Goal: Information Seeking & Learning: Find specific page/section

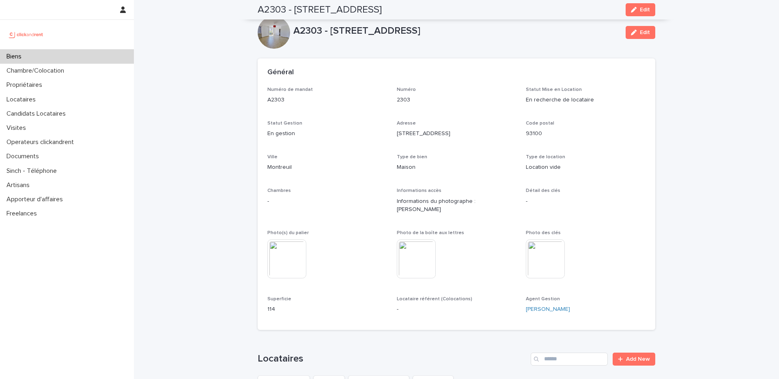
scroll to position [471, 0]
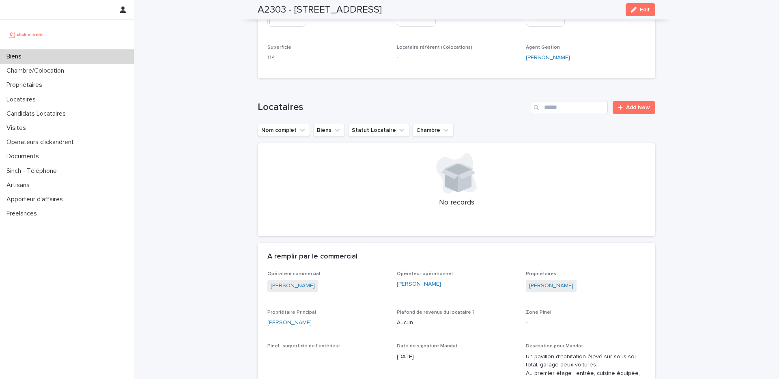
scroll to position [0, 0]
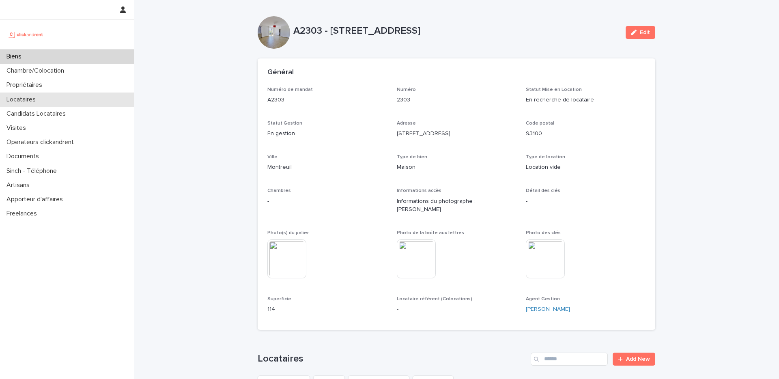
click at [49, 95] on div "Locataires" at bounding box center [67, 99] width 134 height 14
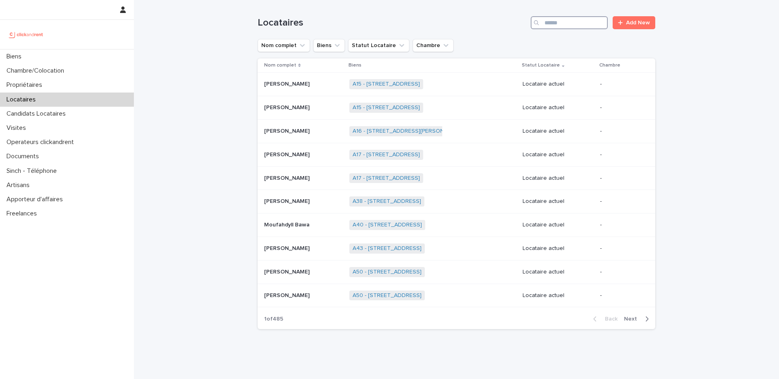
click at [553, 28] on input "Search" at bounding box center [569, 22] width 77 height 13
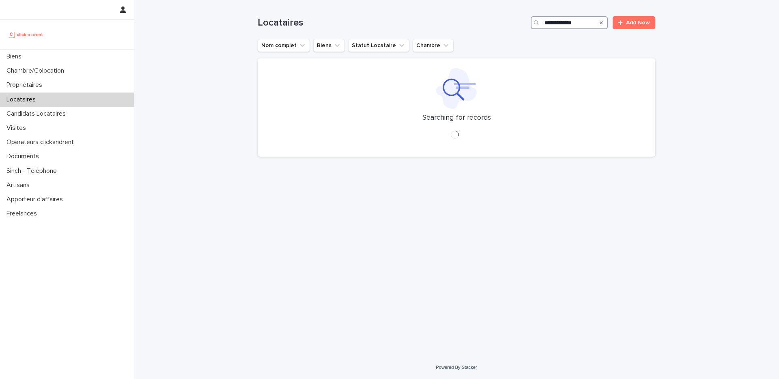
type input "**********"
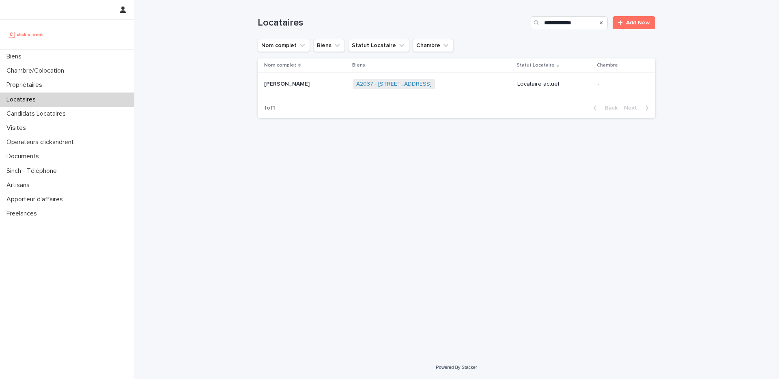
click at [460, 96] on div "Nom complet Biens Statut Locataire Chambre [PERSON_NAME] [PERSON_NAME] A2037 - …" at bounding box center [457, 77] width 398 height 39
click at [482, 86] on div "A2037 - [STREET_ADDRESS] + 0" at bounding box center [432, 84] width 158 height 17
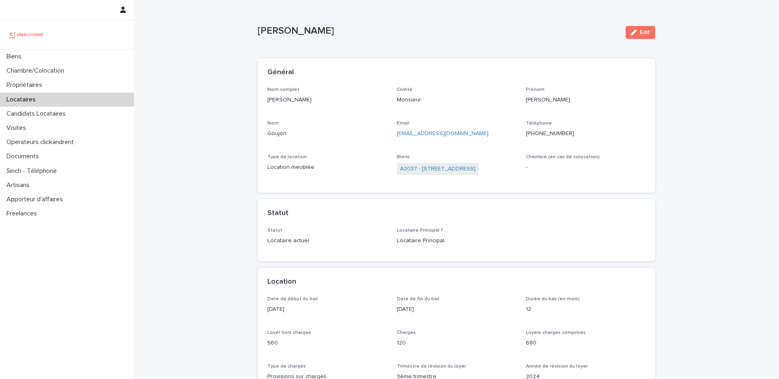
click at [467, 129] on div "[EMAIL_ADDRESS][DOMAIN_NAME]" at bounding box center [457, 133] width 120 height 10
click at [411, 164] on span "A2037 - [STREET_ADDRESS]" at bounding box center [438, 169] width 82 height 12
click at [416, 168] on link "A2037 - [STREET_ADDRESS]" at bounding box center [437, 169] width 75 height 9
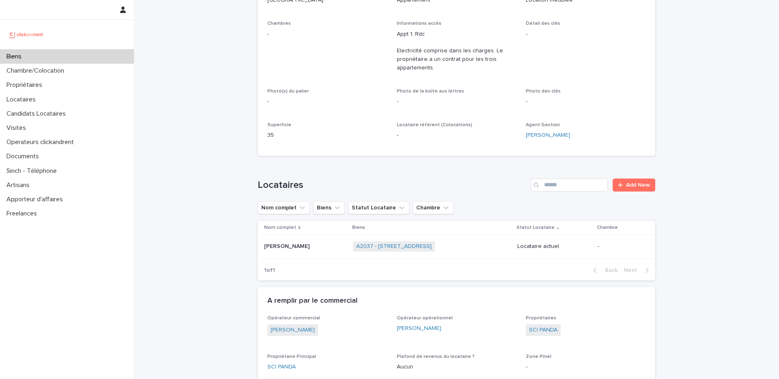
scroll to position [168, 0]
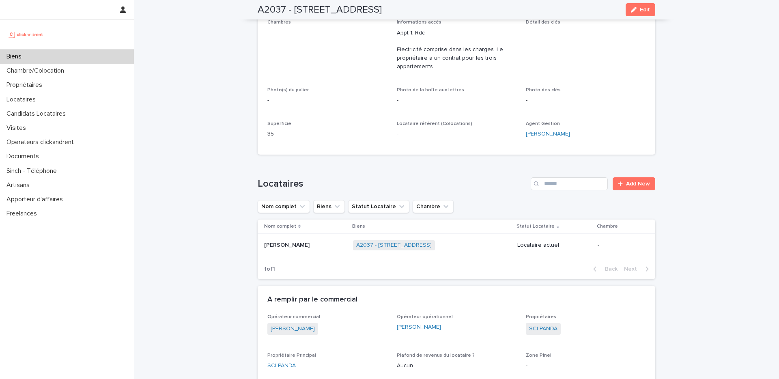
drag, startPoint x: 400, startPoint y: 138, endPoint x: 379, endPoint y: 129, distance: 22.9
click at [379, 129] on div "Numéro de mandat A2037 Numéro 2037 Statut Mise en Location En recherche de loca…" at bounding box center [456, 31] width 378 height 226
click at [384, 129] on div "Numéro de mandat A2037 Numéro 2037 Statut Mise en Location En recherche de loca…" at bounding box center [456, 31] width 378 height 226
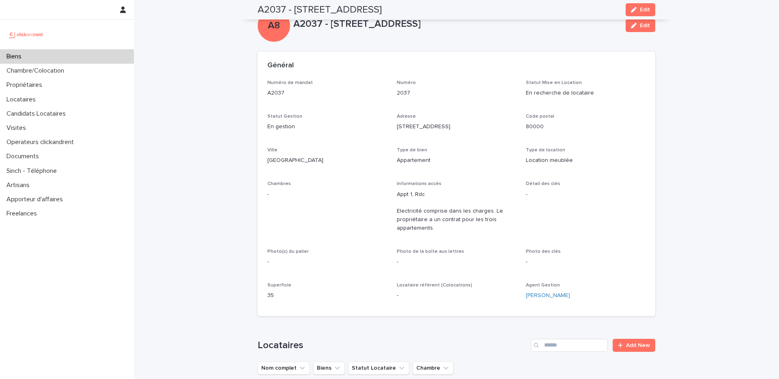
scroll to position [0, 0]
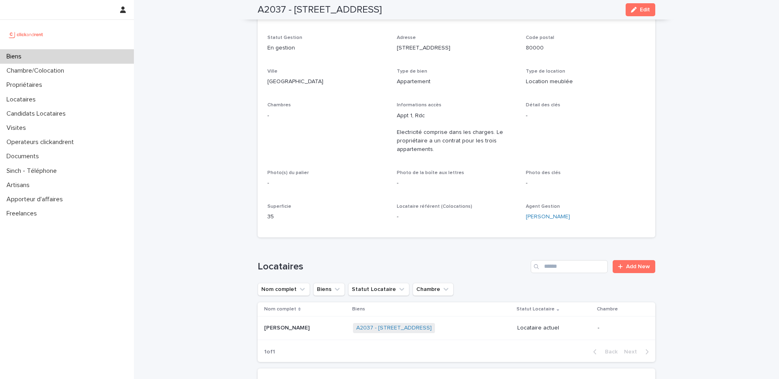
scroll to position [109, 0]
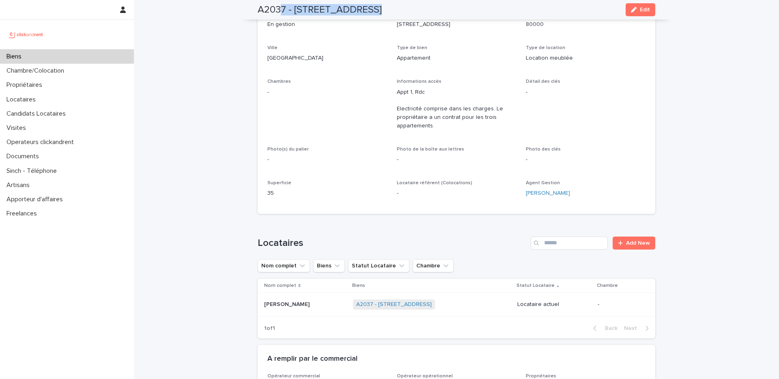
drag, startPoint x: 263, startPoint y: 8, endPoint x: 239, endPoint y: 18, distance: 26.0
drag, startPoint x: 252, startPoint y: 28, endPoint x: 252, endPoint y: 60, distance: 32.1
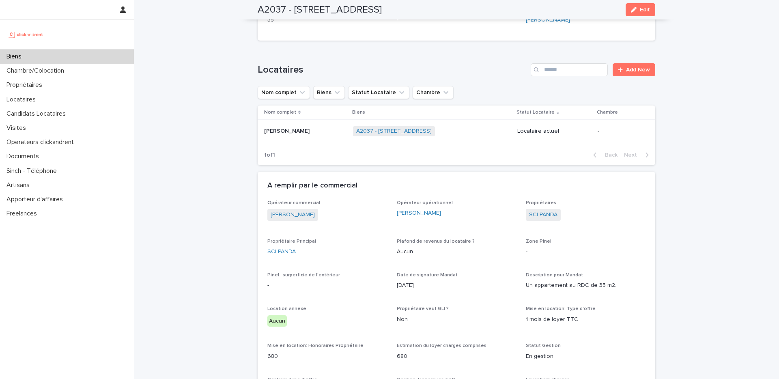
scroll to position [312, 0]
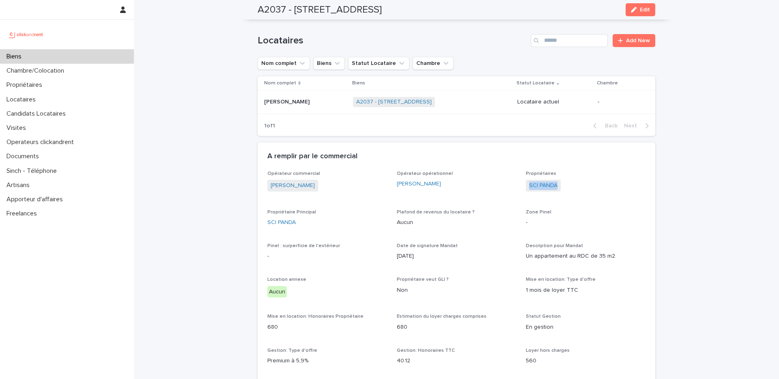
drag, startPoint x: 552, startPoint y: 185, endPoint x: 520, endPoint y: 184, distance: 32.1
copy link "SCI PANDA"
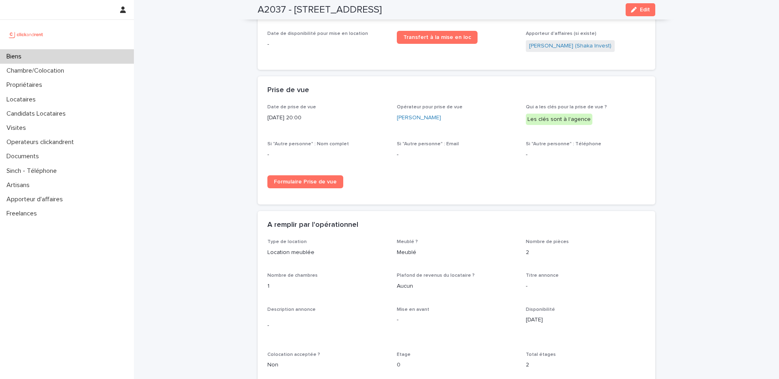
scroll to position [1141, 0]
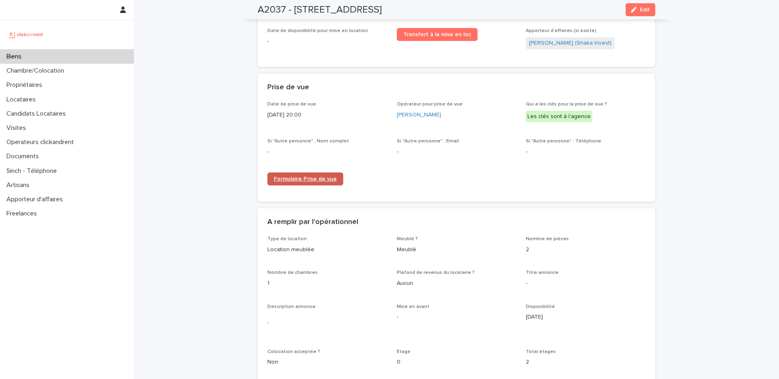
click at [303, 172] on link "Formulaire Prise de vue" at bounding box center [305, 178] width 76 height 13
click at [211, 98] on div "Loading... Saving… Loading... Saving… A2037 - [STREET_ADDRESS][GEOGRAPHIC_DATA]…" at bounding box center [456, 297] width 645 height 2876
drag, startPoint x: 595, startPoint y: 112, endPoint x: 518, endPoint y: 123, distance: 77.3
click at [518, 122] on div "Date de prise de vue [DATE] 20:00 Opérateur pour prise de vue [PERSON_NAME] Qui…" at bounding box center [456, 146] width 378 height 90
drag, startPoint x: 536, startPoint y: 105, endPoint x: 523, endPoint y: 102, distance: 13.7
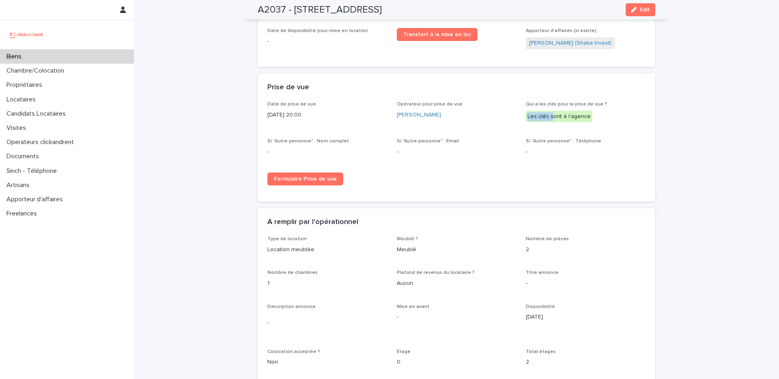
click at [526, 102] on div "Qui a les clés pour la prise de vue ? Les clés sont à l'agence" at bounding box center [586, 114] width 120 height 27
click at [538, 111] on div "Les clés sont à l'agence" at bounding box center [559, 117] width 67 height 12
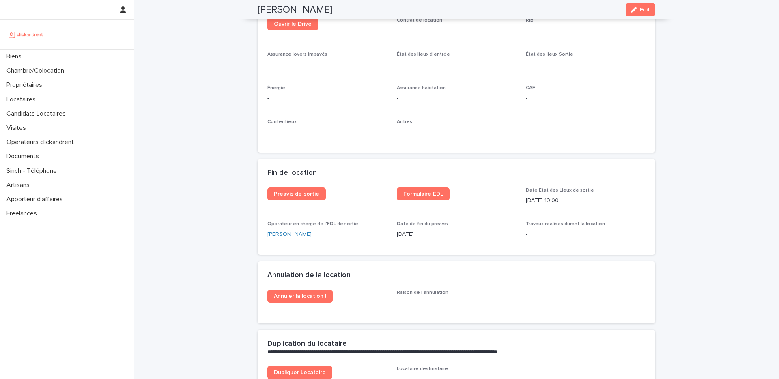
scroll to position [910, 0]
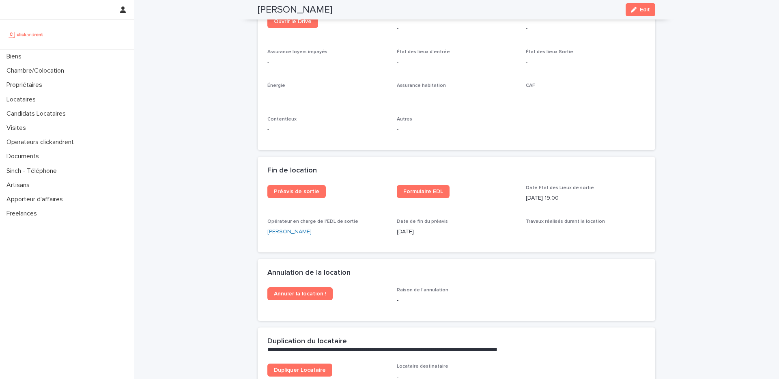
drag, startPoint x: 235, startPoint y: 90, endPoint x: 231, endPoint y: 102, distance: 12.4
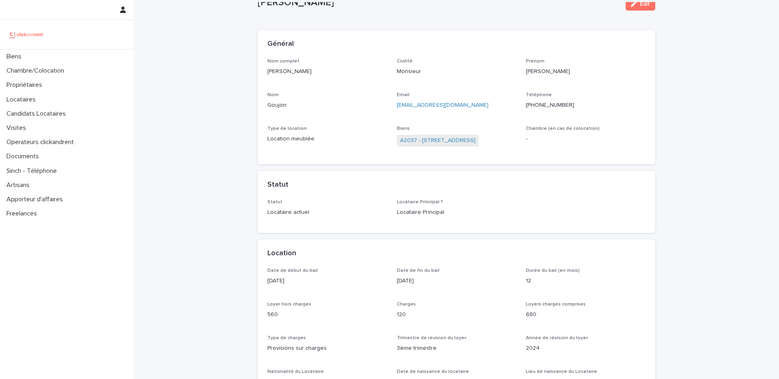
scroll to position [0, 0]
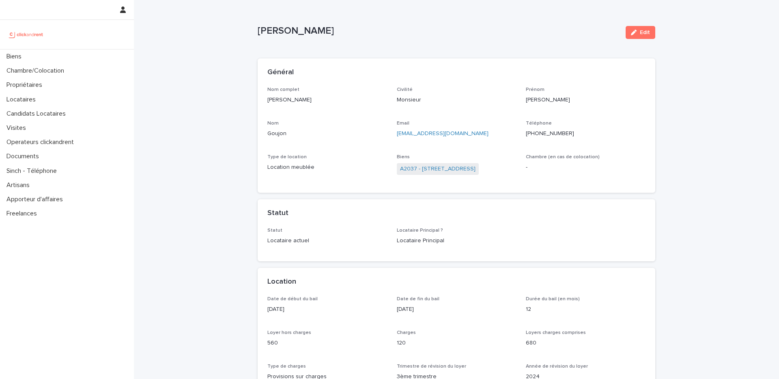
drag, startPoint x: 570, startPoint y: 136, endPoint x: 533, endPoint y: 137, distance: 36.9
click at [533, 137] on p "[PHONE_NUMBER]" at bounding box center [586, 133] width 120 height 9
drag, startPoint x: 570, startPoint y: 133, endPoint x: 533, endPoint y: 135, distance: 37.0
click at [533, 135] on p "[PHONE_NUMBER]" at bounding box center [586, 133] width 120 height 9
copy ringoverc2c-number-84e06f14122c "33781619090"
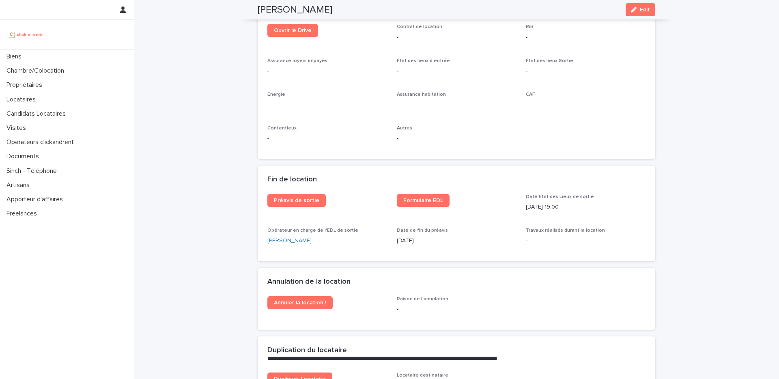
scroll to position [901, 0]
click at [290, 199] on span "Préavis de sortie" at bounding box center [296, 200] width 45 height 6
click at [409, 209] on div "Formulaire EDL" at bounding box center [457, 203] width 120 height 19
click at [408, 206] on div "Formulaire EDL" at bounding box center [457, 203] width 120 height 19
click at [406, 201] on span "Formulaire EDL" at bounding box center [423, 200] width 40 height 6
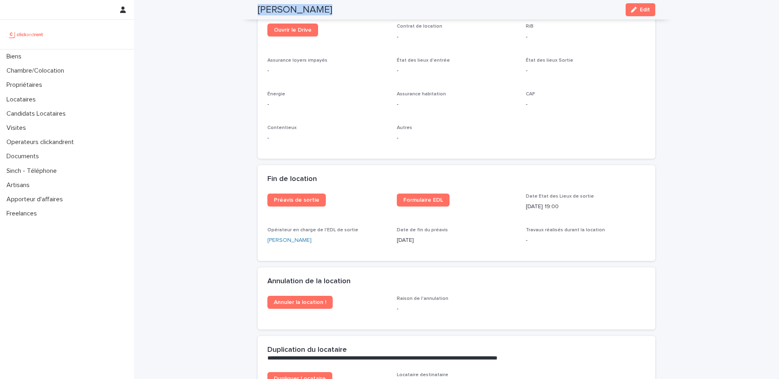
drag, startPoint x: 318, startPoint y: 8, endPoint x: 241, endPoint y: 6, distance: 76.7
click at [241, 6] on div "Alexis Goujon Edit" at bounding box center [456, 9] width 437 height 19
copy h2 "[PERSON_NAME]"
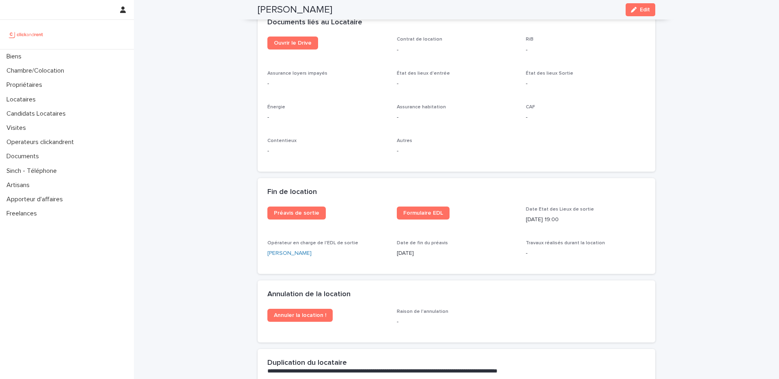
scroll to position [888, 0]
drag, startPoint x: 319, startPoint y: 11, endPoint x: 256, endPoint y: 6, distance: 63.0
click at [258, 6] on div "Alexis Goujon Edit" at bounding box center [457, 9] width 398 height 19
copy h2 "[PERSON_NAME]"
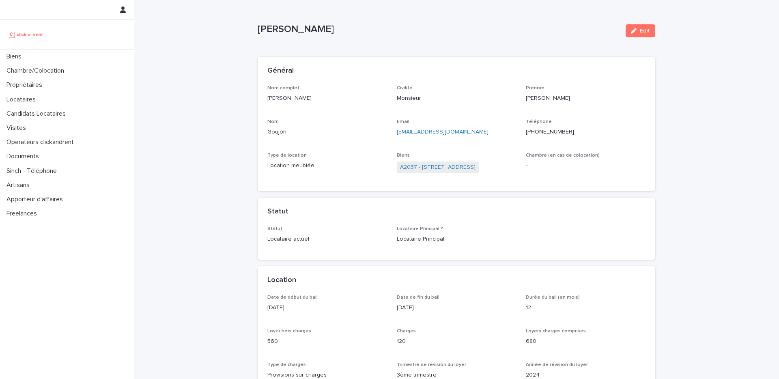
scroll to position [0, 0]
drag, startPoint x: 314, startPoint y: 30, endPoint x: 226, endPoint y: 34, distance: 88.1
copy p "[PERSON_NAME]"
drag, startPoint x: 228, startPoint y: 32, endPoint x: 207, endPoint y: 0, distance: 37.9
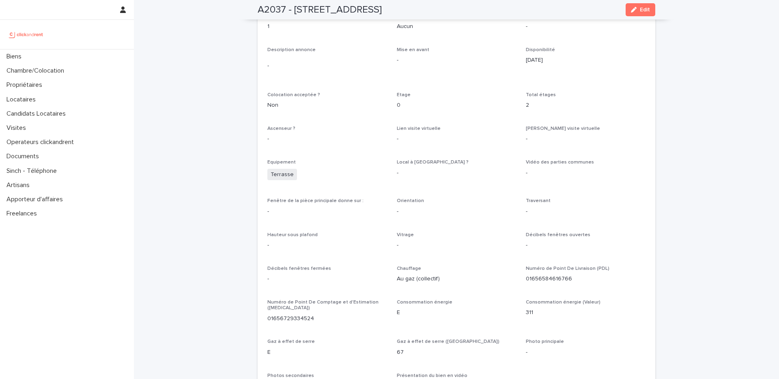
scroll to position [1381, 0]
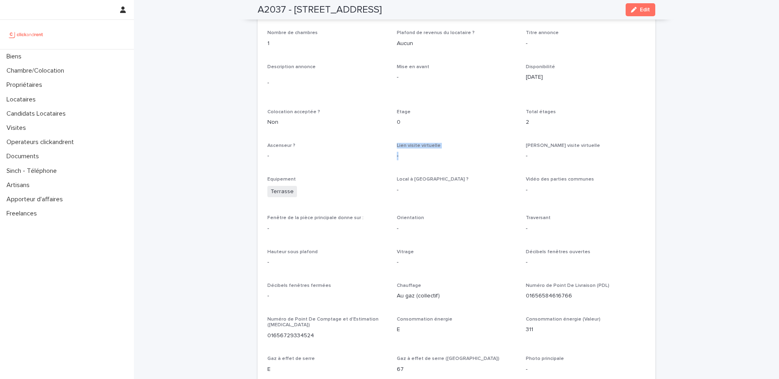
drag, startPoint x: 397, startPoint y: 149, endPoint x: 388, endPoint y: 148, distance: 8.9
click at [388, 148] on div "Type de location Location meublée Meublé ? Meublé Nombre de pièces 2 Nombre de …" at bounding box center [456, 254] width 378 height 516
click at [419, 152] on p "-" at bounding box center [457, 156] width 120 height 9
click at [77, 60] on div "Biens" at bounding box center [67, 56] width 134 height 14
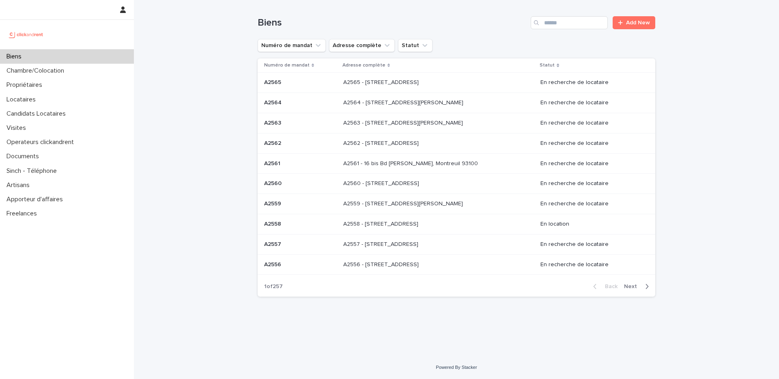
drag, startPoint x: 542, startPoint y: 25, endPoint x: 570, endPoint y: 38, distance: 31.4
click at [544, 26] on div "Search" at bounding box center [537, 22] width 13 height 13
drag, startPoint x: 557, startPoint y: 20, endPoint x: 551, endPoint y: 34, distance: 15.8
click at [558, 22] on input "Search" at bounding box center [569, 22] width 77 height 13
type input "****"
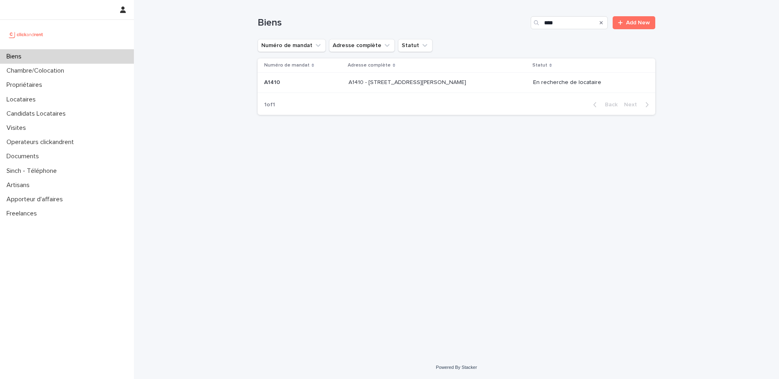
click at [492, 81] on div "A1410 - 16 avenue Claude Vellefaux, Paris 75010 A1410 - 16 avenue Claude Vellef…" at bounding box center [437, 82] width 178 height 13
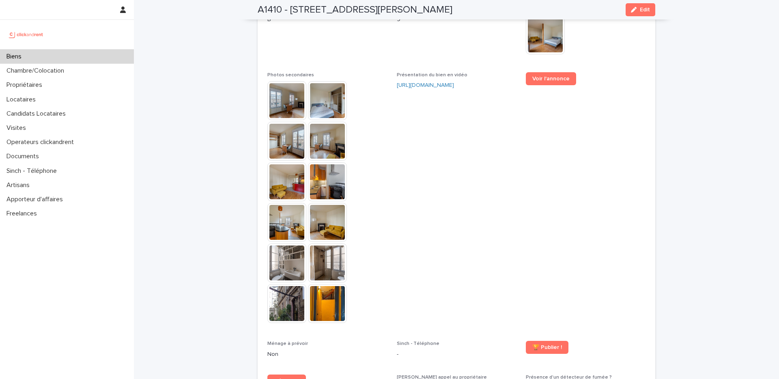
scroll to position [2283, 0]
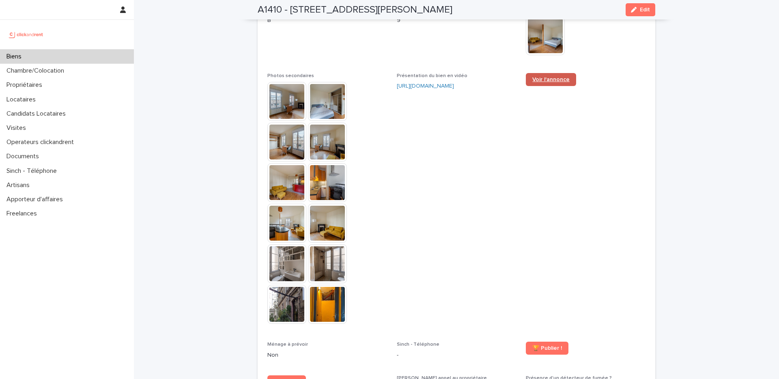
click at [533, 77] on span "Voir l'annonce" at bounding box center [550, 80] width 37 height 6
click at [286, 82] on img at bounding box center [286, 101] width 39 height 39
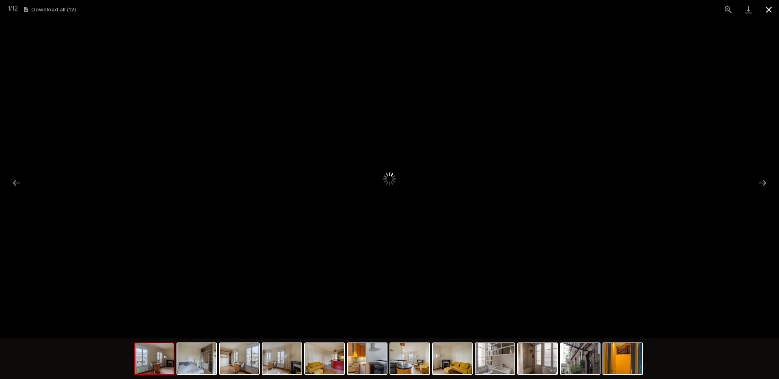
click at [774, 13] on button "Close gallery" at bounding box center [769, 9] width 20 height 19
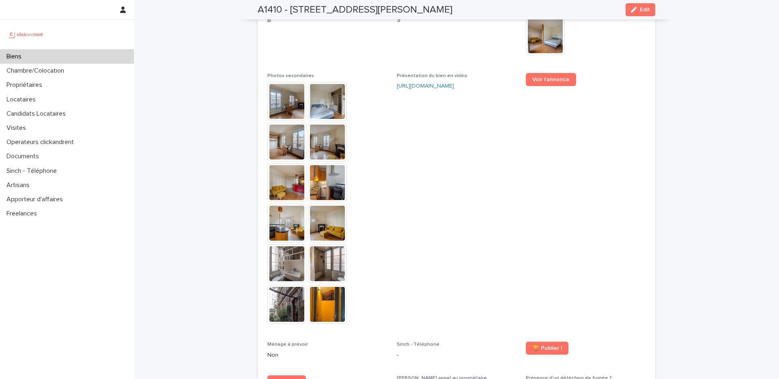
click at [44, 102] on div "Locataires" at bounding box center [67, 99] width 134 height 14
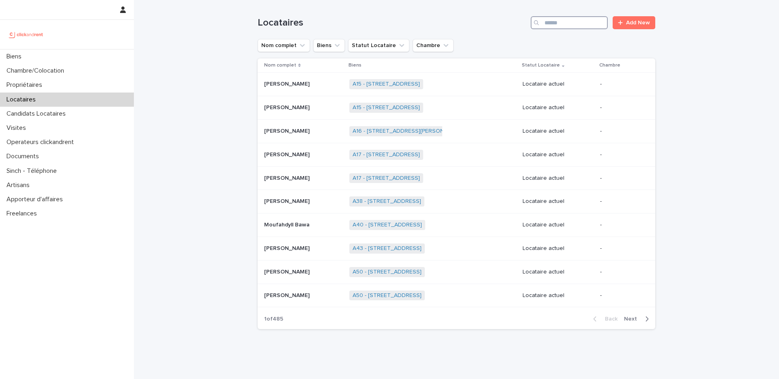
click at [566, 22] on input "Search" at bounding box center [569, 22] width 77 height 13
paste input "**********"
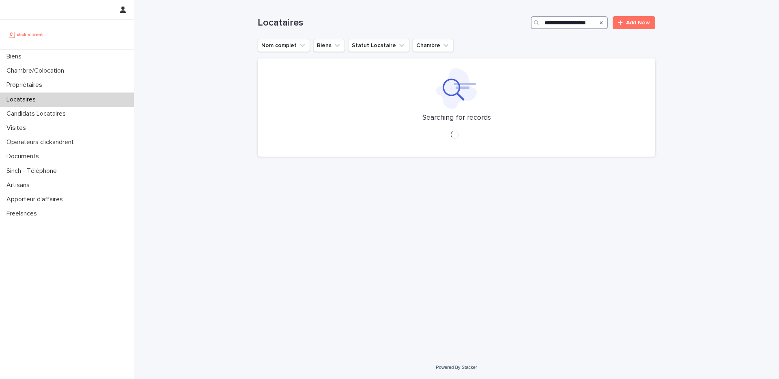
type input "**********"
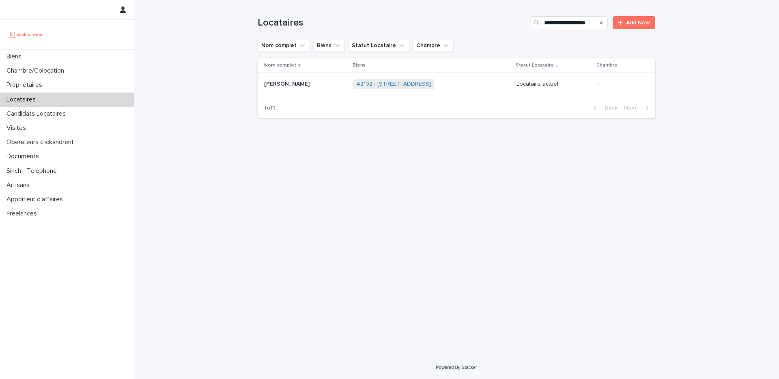
click at [224, 43] on div "**********" at bounding box center [456, 178] width 645 height 356
click at [429, 85] on link "A2102 - 31 Rue De Porto, Montpellier 34000" at bounding box center [394, 84] width 74 height 7
